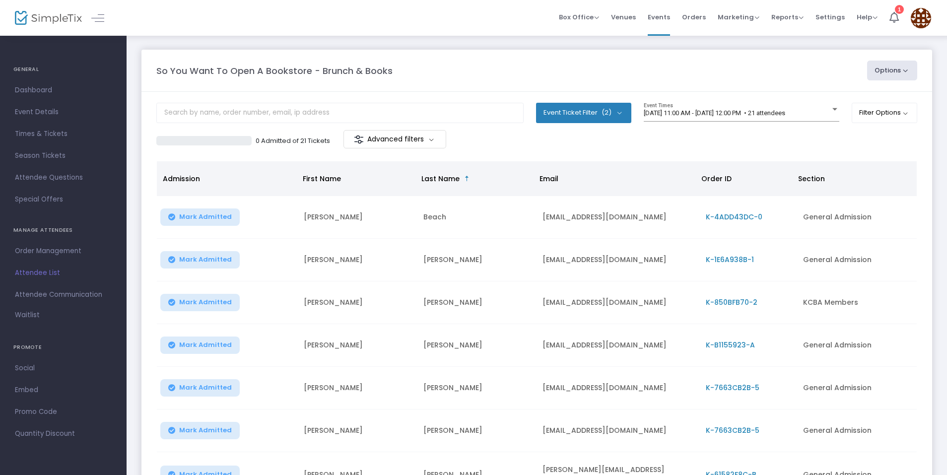
click at [66, 297] on span "Attendee Communication" at bounding box center [63, 294] width 97 height 13
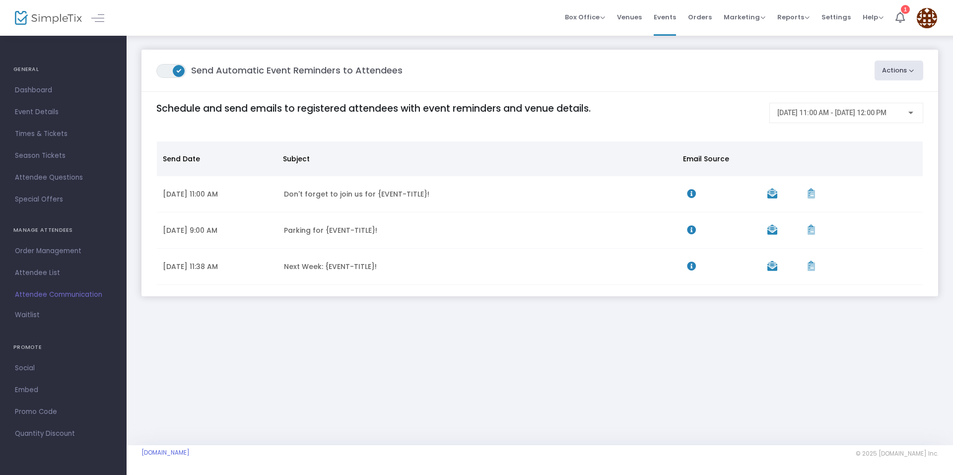
click at [889, 80] on button "Actions" at bounding box center [898, 71] width 49 height 20
click at [872, 93] on li "Create Email Blast" at bounding box center [871, 96] width 104 height 19
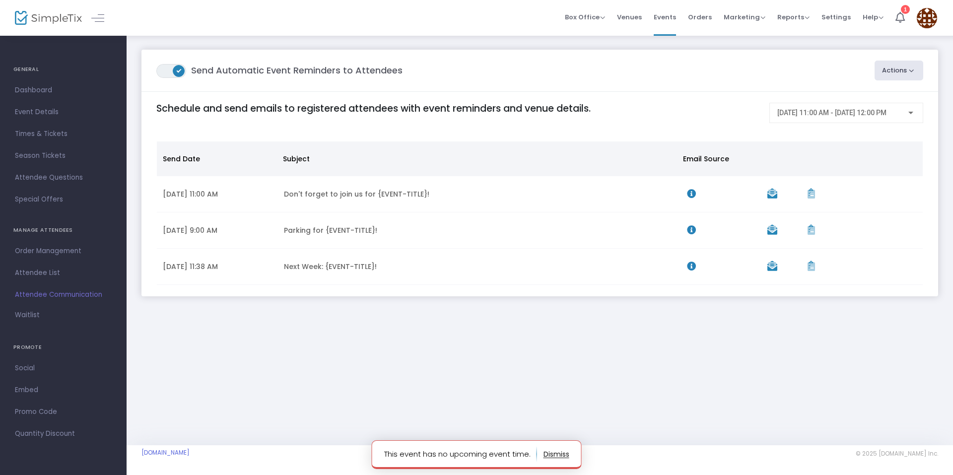
click at [886, 75] on button "Actions" at bounding box center [898, 71] width 49 height 20
click at [860, 115] on li "Post-Event Email" at bounding box center [871, 116] width 104 height 19
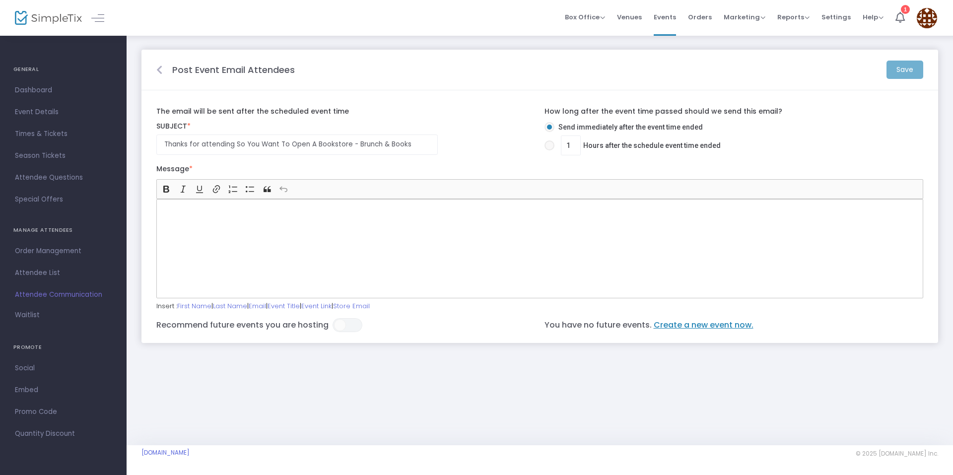
click at [543, 146] on div "1 Hours after the schedule event time ended" at bounding box center [637, 146] width 194 height 23
click at [548, 146] on span at bounding box center [549, 145] width 10 height 10
click at [549, 150] on input "1 Hours after the schedule event time ended" at bounding box center [549, 150] width 0 height 0
radio input "true"
click at [548, 128] on span at bounding box center [549, 127] width 10 height 10
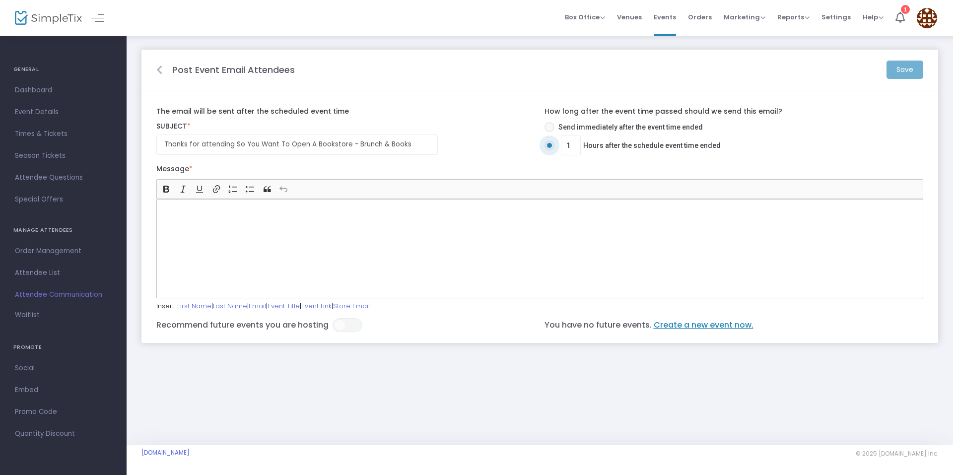
click at [549, 132] on input "Send immediately after the event time ended" at bounding box center [549, 132] width 0 height 0
radio input "true"
click at [259, 242] on div "Rich Text Editor, main" at bounding box center [539, 248] width 766 height 99
click at [210, 150] on input "Thanks for attending So You Want To Open A Bookstore - Brunch & Books" at bounding box center [296, 144] width 281 height 20
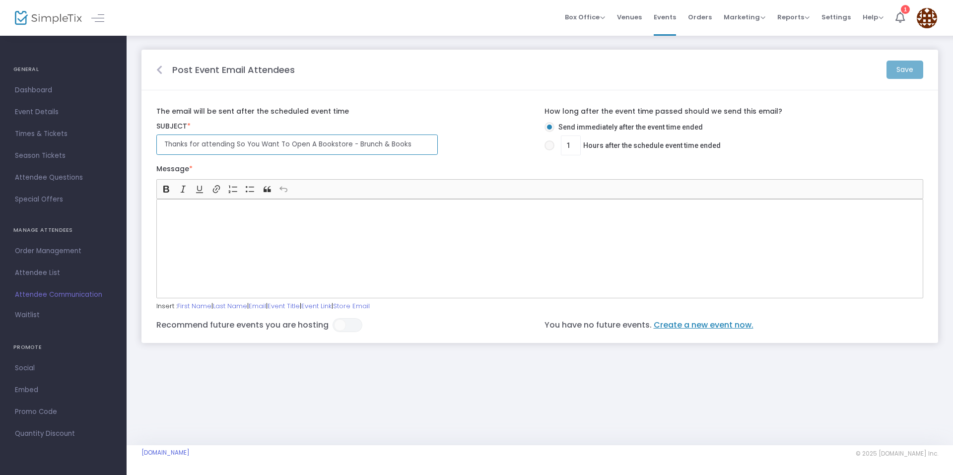
click at [210, 150] on input "Thanks for attending So You Want To Open A Bookstore - Brunch & Books" at bounding box center [296, 144] width 281 height 20
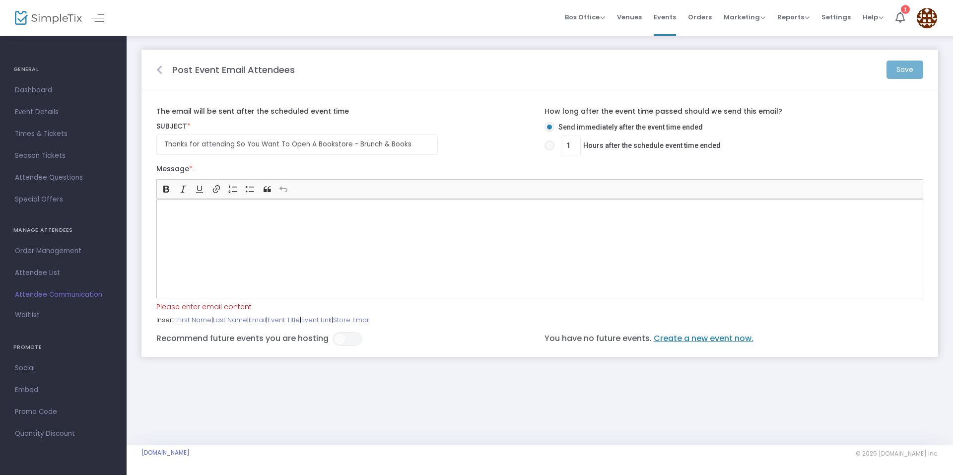
click at [236, 221] on div "Rich Text Editor, main" at bounding box center [539, 248] width 766 height 99
drag, startPoint x: 234, startPoint y: 144, endPoint x: 435, endPoint y: 145, distance: 200.9
click at [435, 145] on input "Thanks for attending So You Want To Open A Bookstore - Brunch & Books" at bounding box center [296, 144] width 281 height 20
type input "Thanks for attending Brunch & Books - Provide Feedback"
click at [301, 232] on div "Rich Text Editor, main" at bounding box center [539, 248] width 766 height 99
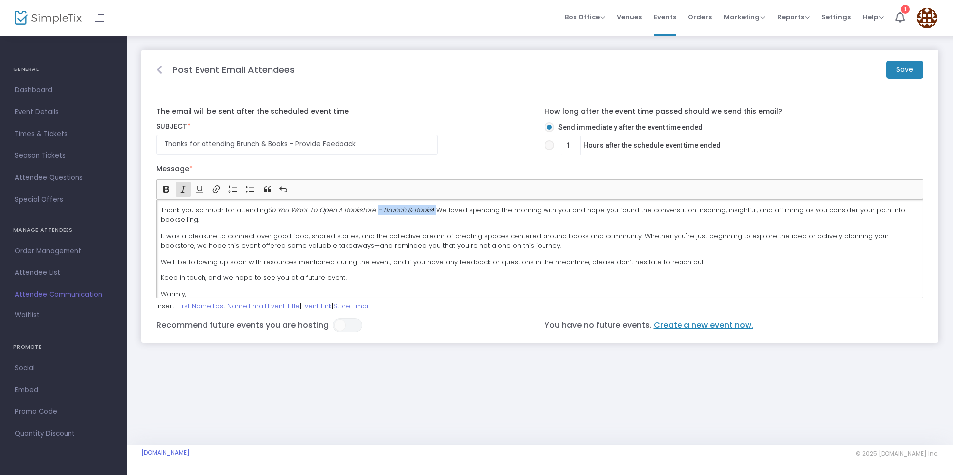
drag, startPoint x: 437, startPoint y: 212, endPoint x: 378, endPoint y: 213, distance: 59.5
click at [378, 212] on p "Thank you so much for attending So You Want To Open A Bookstore – Brunch & Book…" at bounding box center [540, 214] width 758 height 19
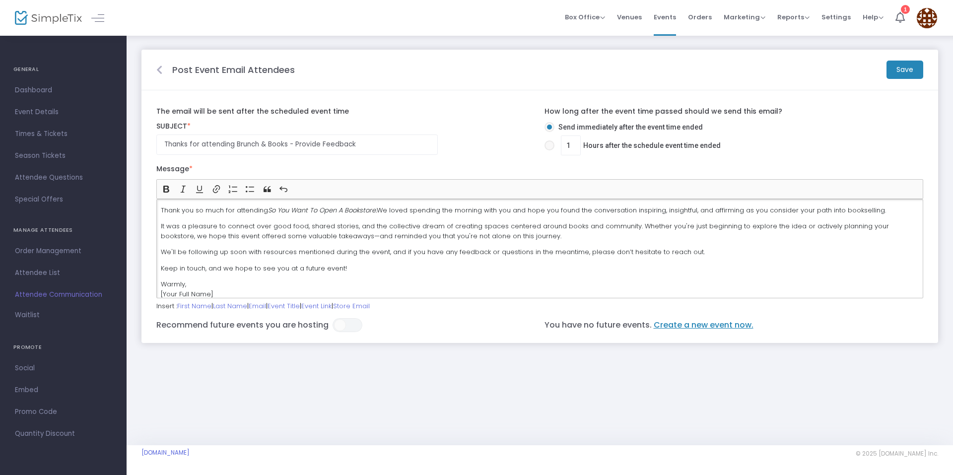
click at [624, 249] on p "We'll be following up soon with resources mentioned during the event, and if yo…" at bounding box center [540, 252] width 758 height 10
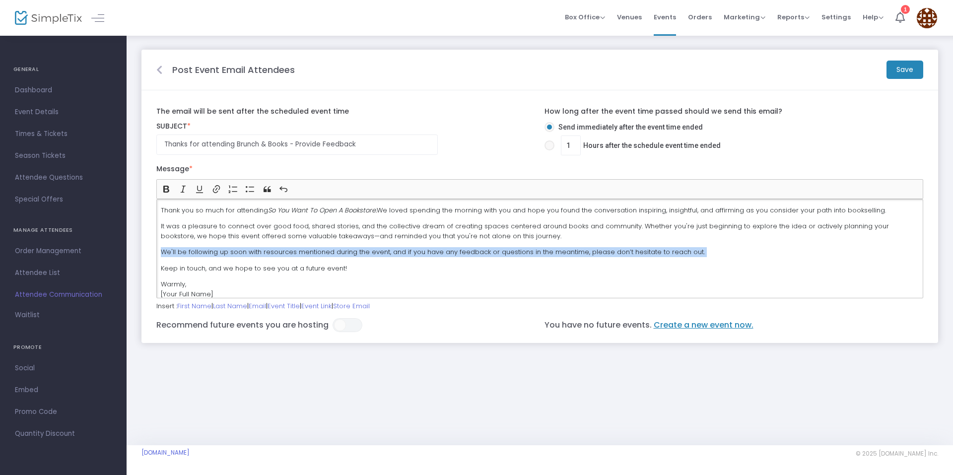
click at [624, 249] on p "We'll be following up soon with resources mentioned during the event, and if yo…" at bounding box center [540, 252] width 758 height 10
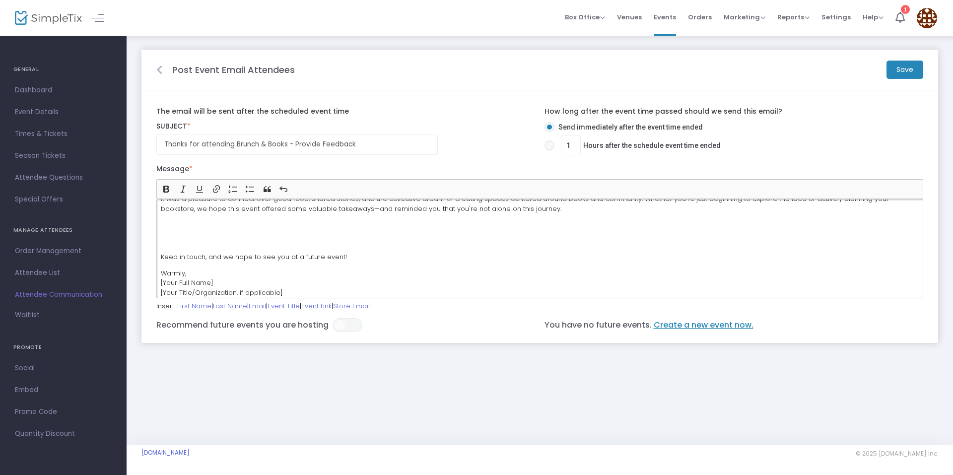
scroll to position [42, 0]
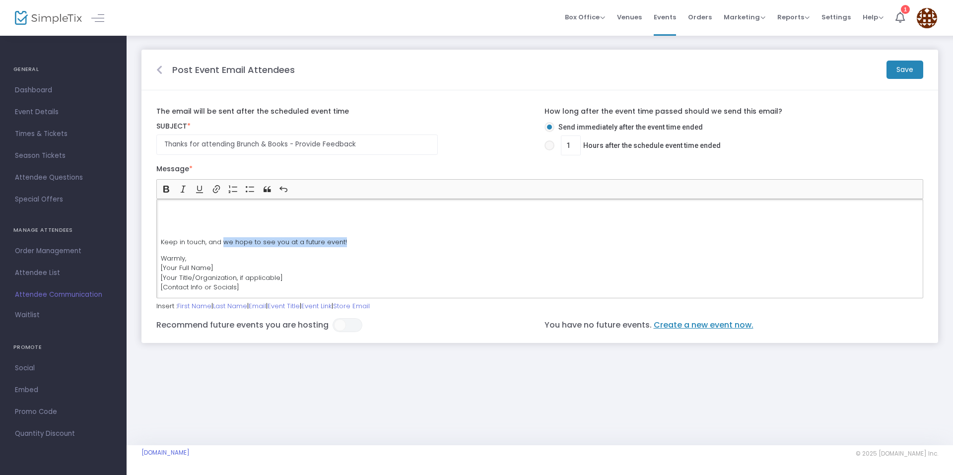
drag, startPoint x: 346, startPoint y: 240, endPoint x: 224, endPoint y: 239, distance: 122.0
click at [224, 239] on p "Keep in touch, and we hope to see you at a future event!" at bounding box center [540, 242] width 758 height 10
drag, startPoint x: 256, startPoint y: 241, endPoint x: 277, endPoint y: 243, distance: 20.4
click at [277, 243] on p "Keep in touch, and watch our socials for announcements regarding future worksho…" at bounding box center [540, 242] width 758 height 10
click at [223, 184] on button "Link (Ctrl+K) Link" at bounding box center [216, 189] width 15 height 15
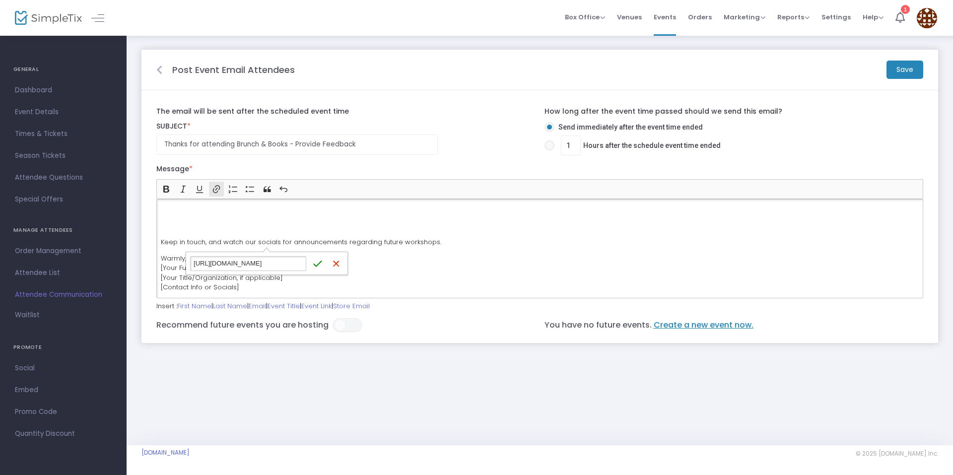
type input "[URL][DOMAIN_NAME]"
click at [319, 267] on icon "submit" at bounding box center [318, 263] width 10 height 10
click at [262, 262] on span "[URL][DOMAIN_NAME]" at bounding box center [227, 263] width 74 height 12
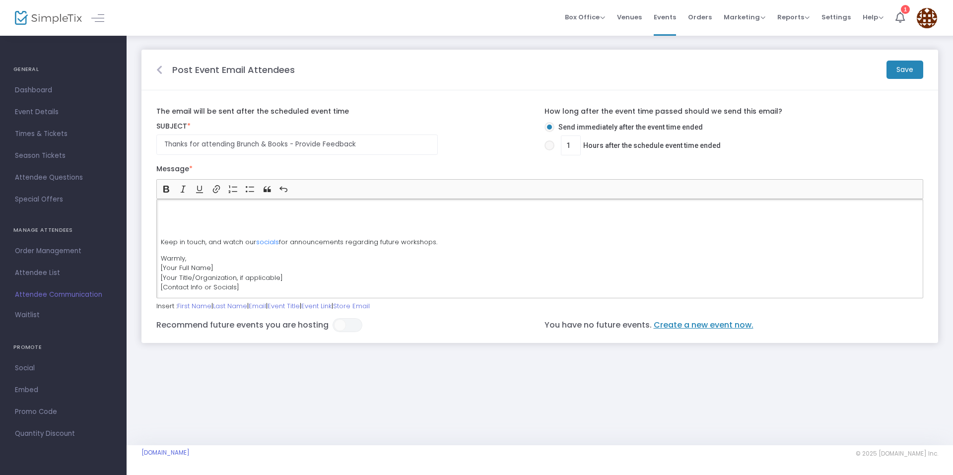
click at [239, 219] on div "Thank you so much for attending So You Want To Open A Bookstore. We loved spend…" at bounding box center [539, 248] width 766 height 99
click at [203, 262] on p "Warmly, [Your Full Name] [Your Title/Organization, if applicable] [Contact Info…" at bounding box center [540, 273] width 758 height 39
drag, startPoint x: 245, startPoint y: 286, endPoint x: 152, endPoint y: 272, distance: 93.8
click at [152, 272] on div "Bold (CTRL+B) Bold Italic (CTRL+I) Italic Underline (CTRL+U) Underline Link (Ct…" at bounding box center [539, 228] width 776 height 139
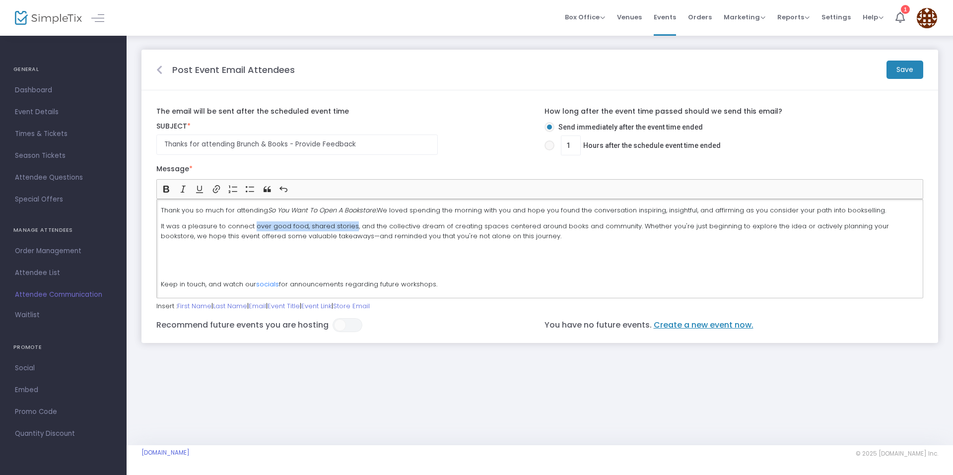
drag, startPoint x: 351, startPoint y: 227, endPoint x: 254, endPoint y: 228, distance: 96.2
click at [254, 228] on p "It was a pleasure to connect over good food, shared stories, and the collective…" at bounding box center [540, 230] width 758 height 19
click at [268, 224] on p "It was a pleasure to connect and gasp at our collective dream of creating space…" at bounding box center [540, 230] width 758 height 19
